Goal: Navigation & Orientation: Go to known website

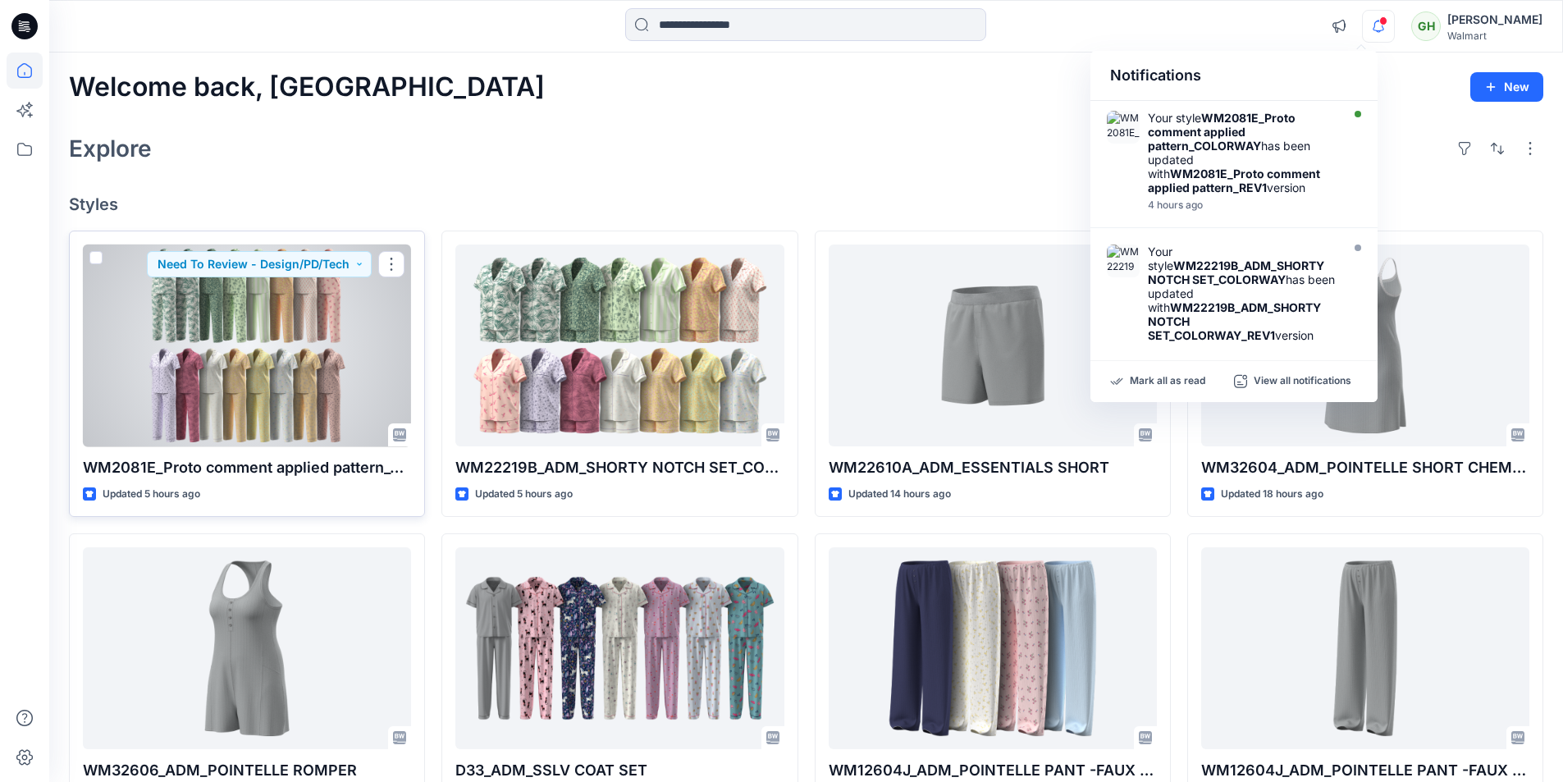
click at [184, 346] on div at bounding box center [247, 346] width 328 height 203
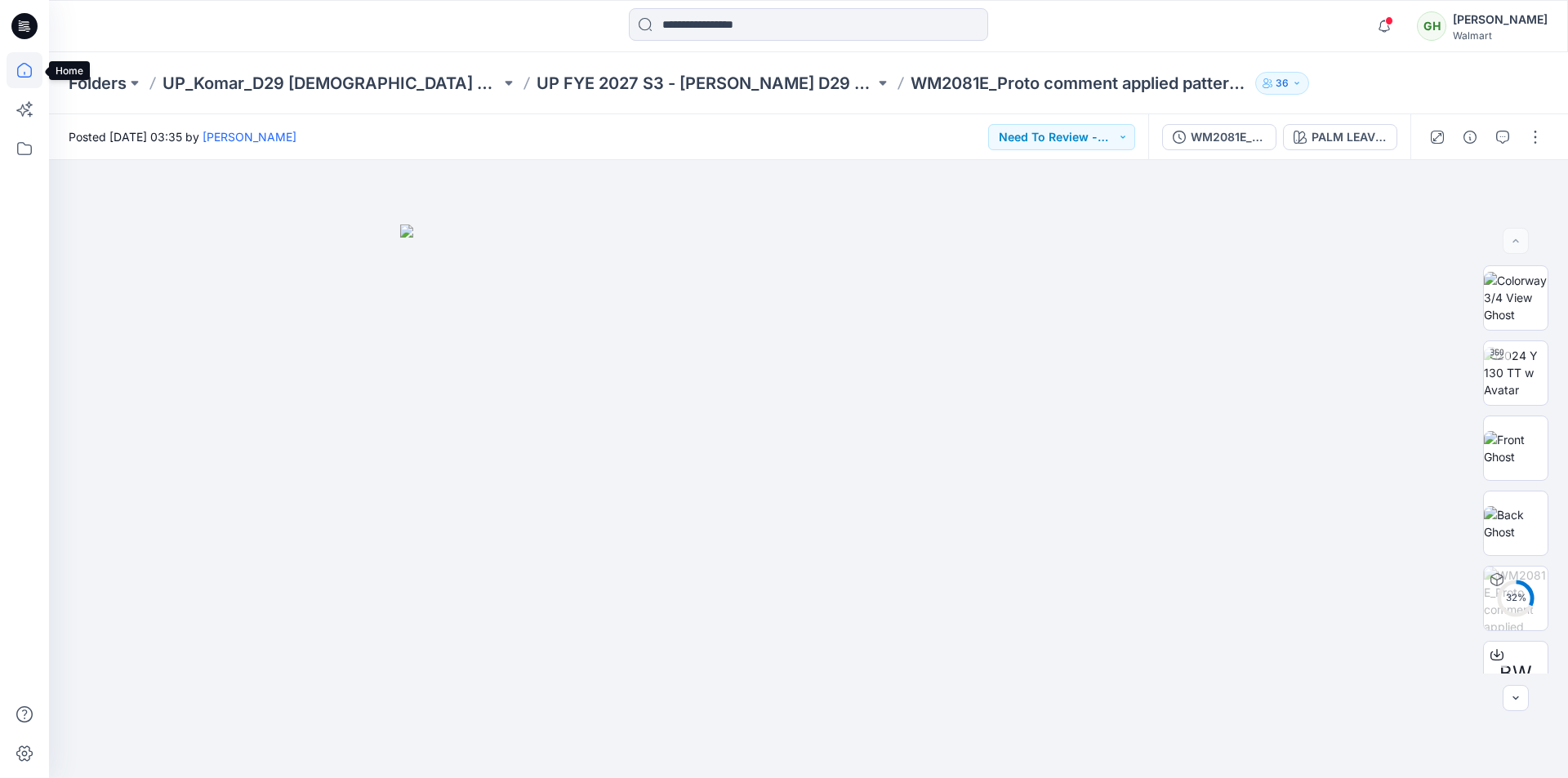
click at [23, 76] on icon at bounding box center [25, 71] width 36 height 36
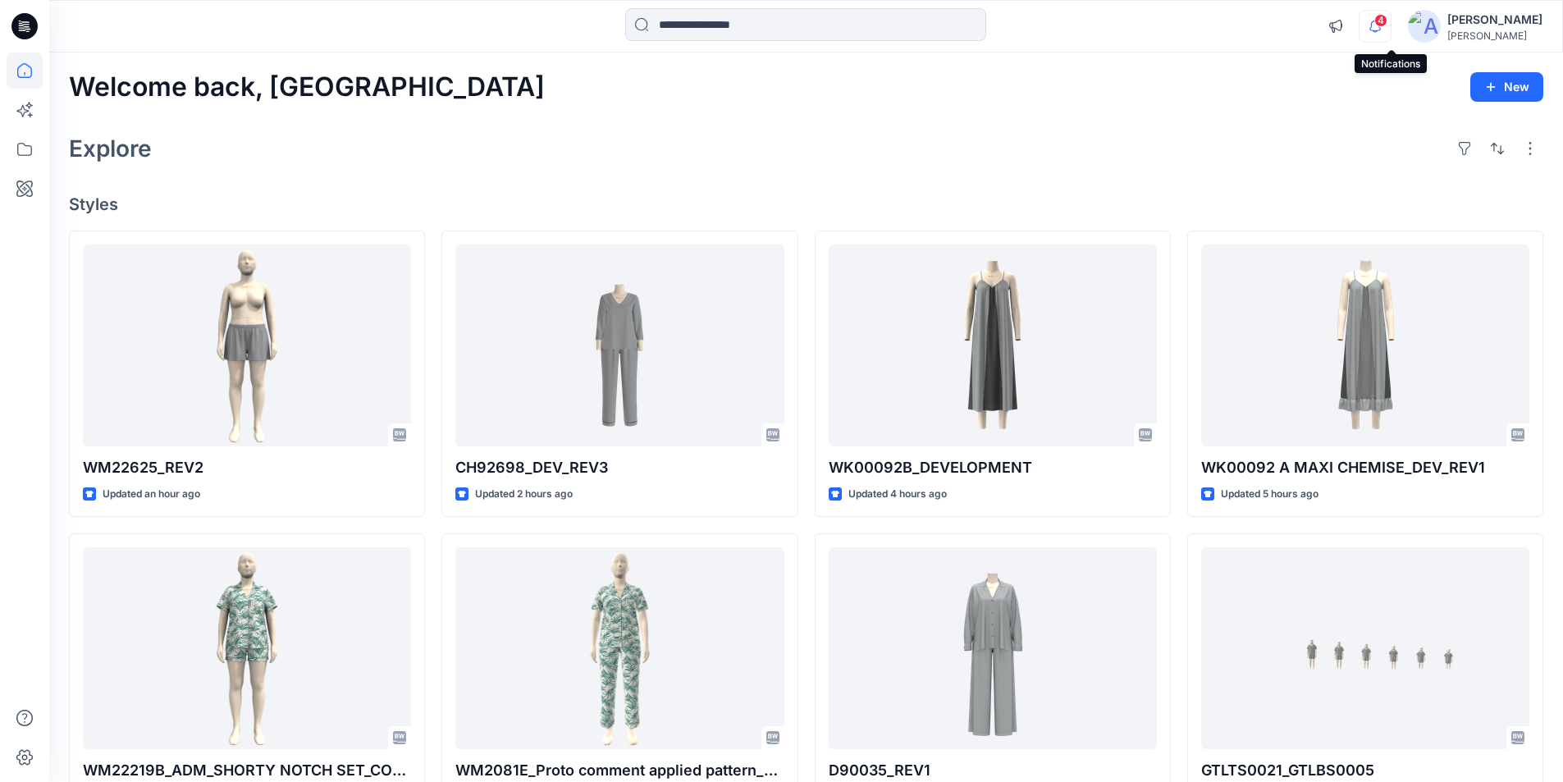
click at [1389, 19] on icon "button" at bounding box center [1375, 26] width 31 height 33
